Goal: Task Accomplishment & Management: Use online tool/utility

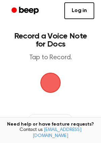
click at [56, 86] on span "button" at bounding box center [50, 83] width 20 height 20
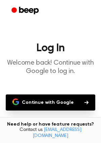
click at [86, 44] on h1 "Log In" at bounding box center [50, 48] width 90 height 11
click at [69, 103] on button "Continue with Google" at bounding box center [50, 103] width 89 height 16
click at [55, 101] on button "Continue with Google" at bounding box center [50, 103] width 89 height 16
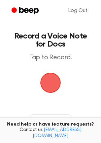
click at [53, 92] on span "button" at bounding box center [50, 83] width 20 height 20
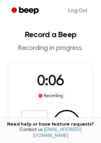
scroll to position [36, 0]
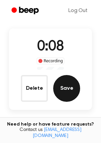
click at [77, 92] on button "Save" at bounding box center [66, 88] width 27 height 27
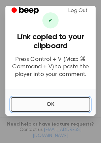
click at [47, 99] on button "OK" at bounding box center [50, 104] width 79 height 15
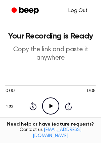
click at [79, 12] on link "Log Out" at bounding box center [77, 11] width 33 height 16
